Goal: Task Accomplishment & Management: Manage account settings

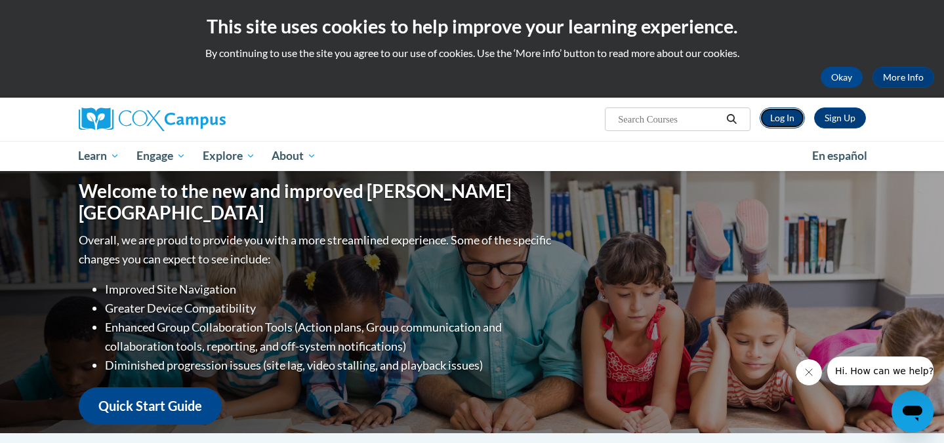
click at [784, 123] on link "Log In" at bounding box center [782, 118] width 45 height 21
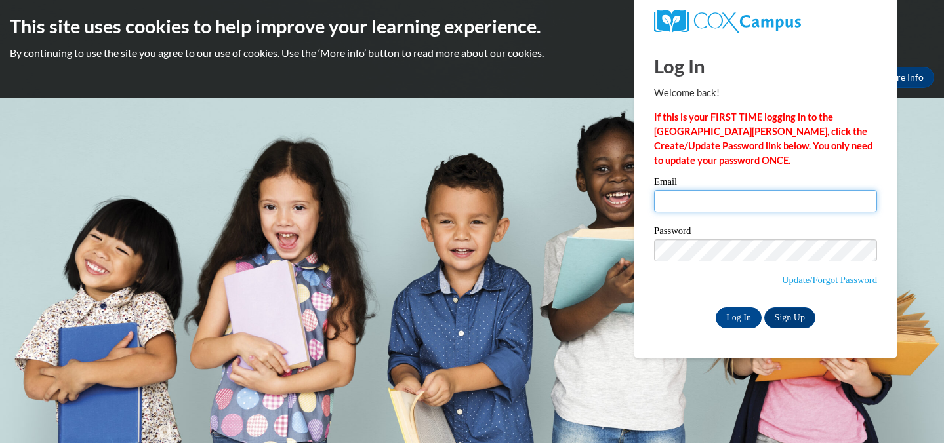
click at [729, 199] on input "Email" at bounding box center [765, 201] width 223 height 22
type input "[EMAIL_ADDRESS][DOMAIN_NAME]"
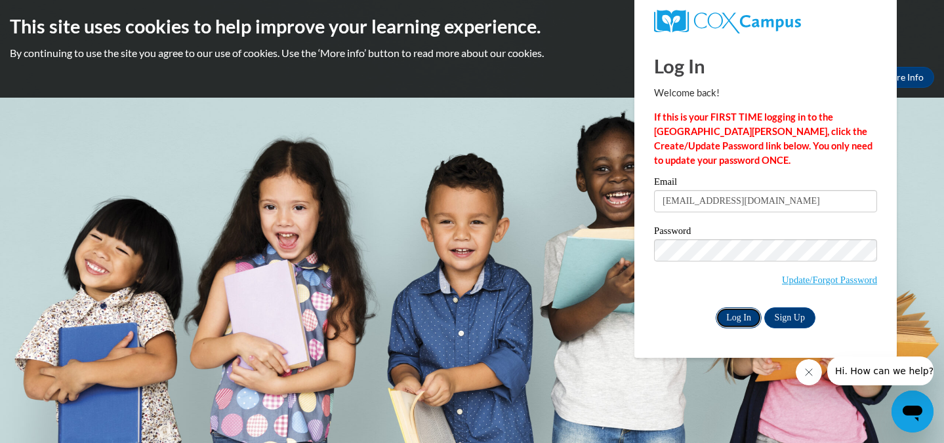
click at [737, 318] on input "Log In" at bounding box center [739, 318] width 46 height 21
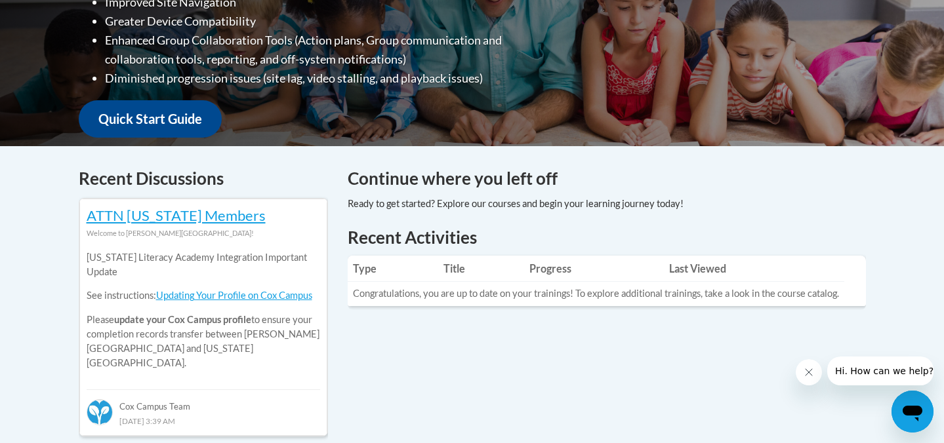
scroll to position [416, 0]
